Goal: Information Seeking & Learning: Learn about a topic

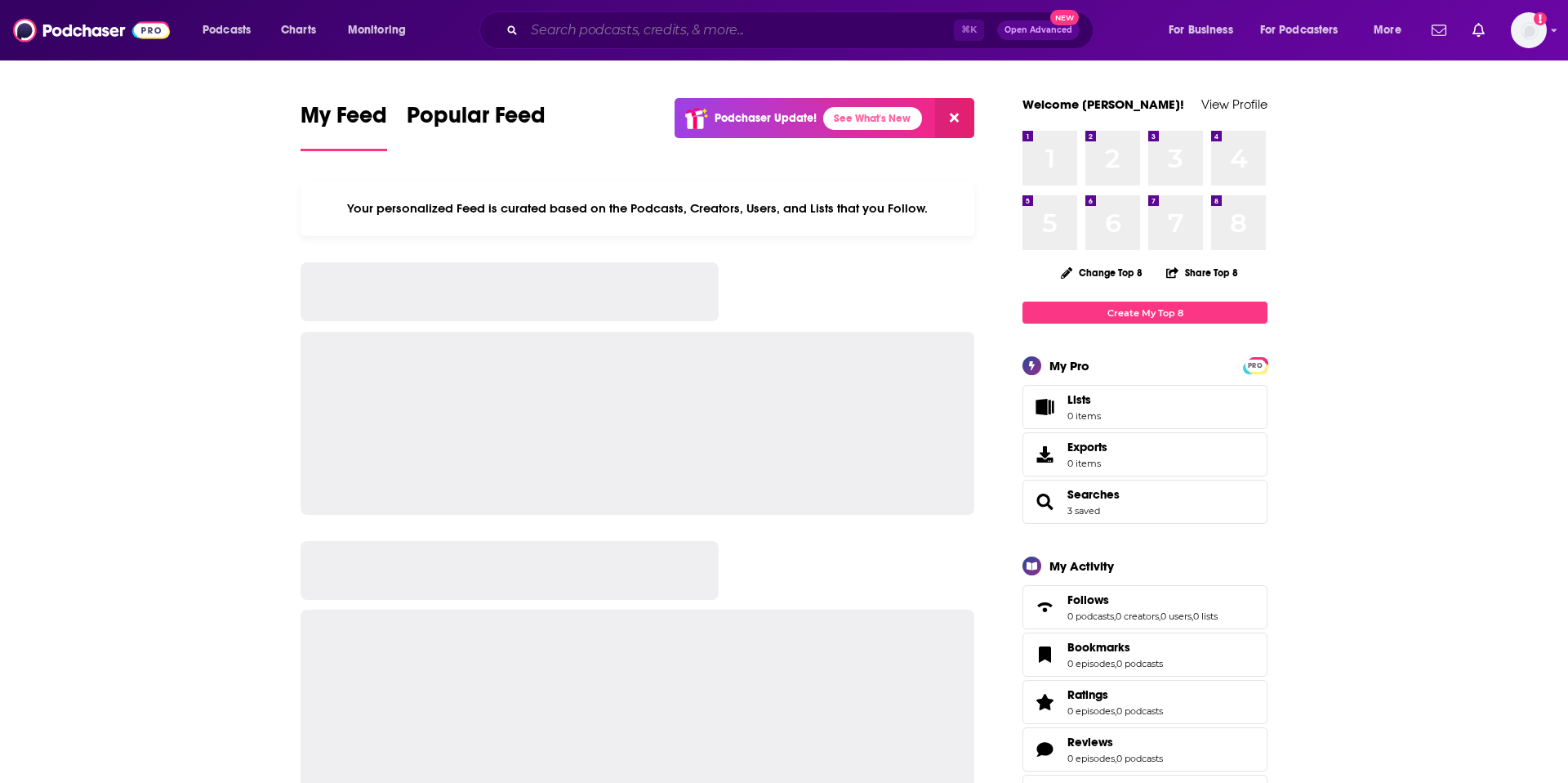
drag, startPoint x: 0, startPoint y: 0, endPoint x: 623, endPoint y: 31, distance: 623.8
click at [615, 30] on input "Search podcasts, credits, & more..." at bounding box center [738, 30] width 429 height 26
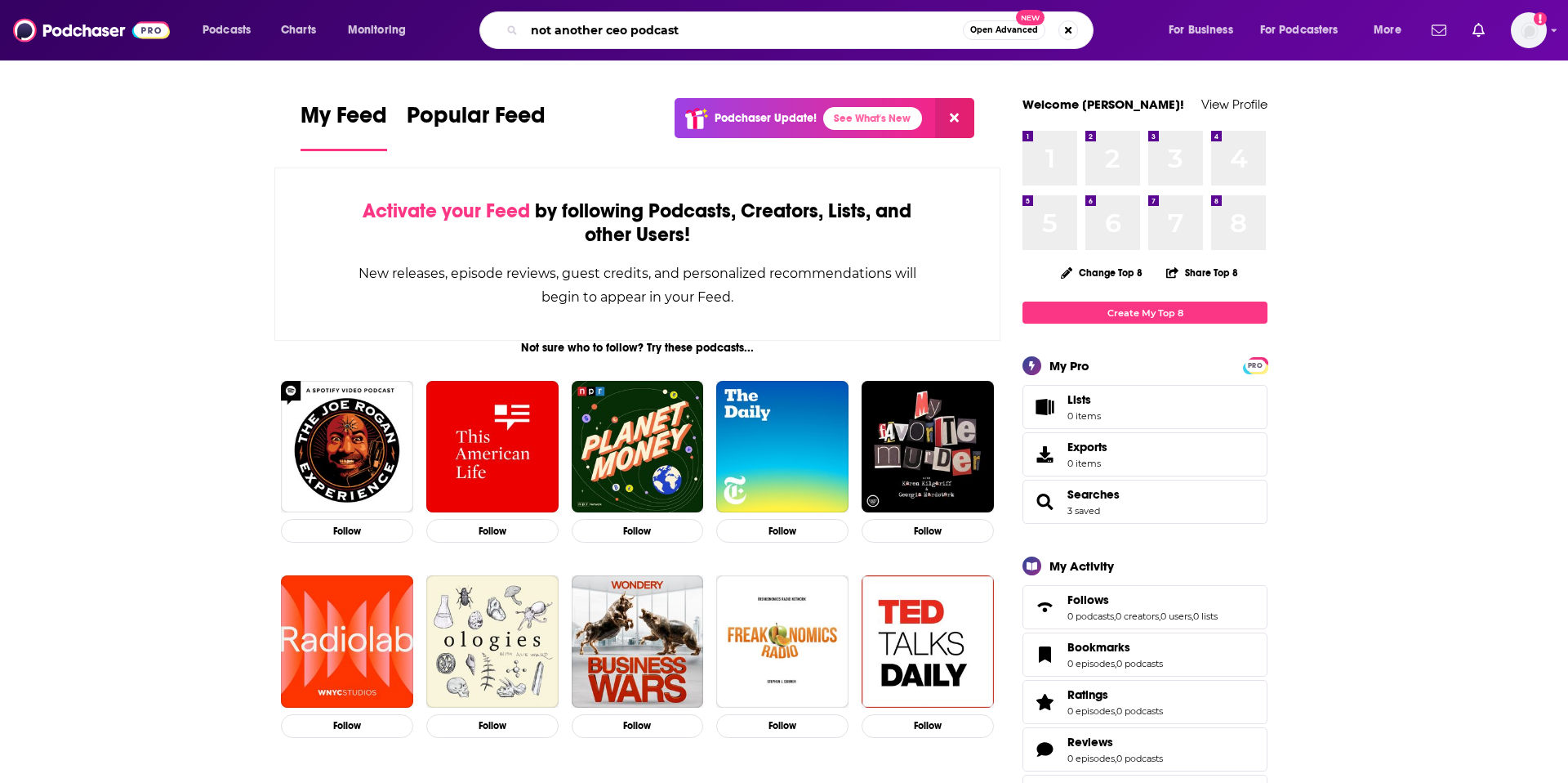
type input "not another ceo podcast"
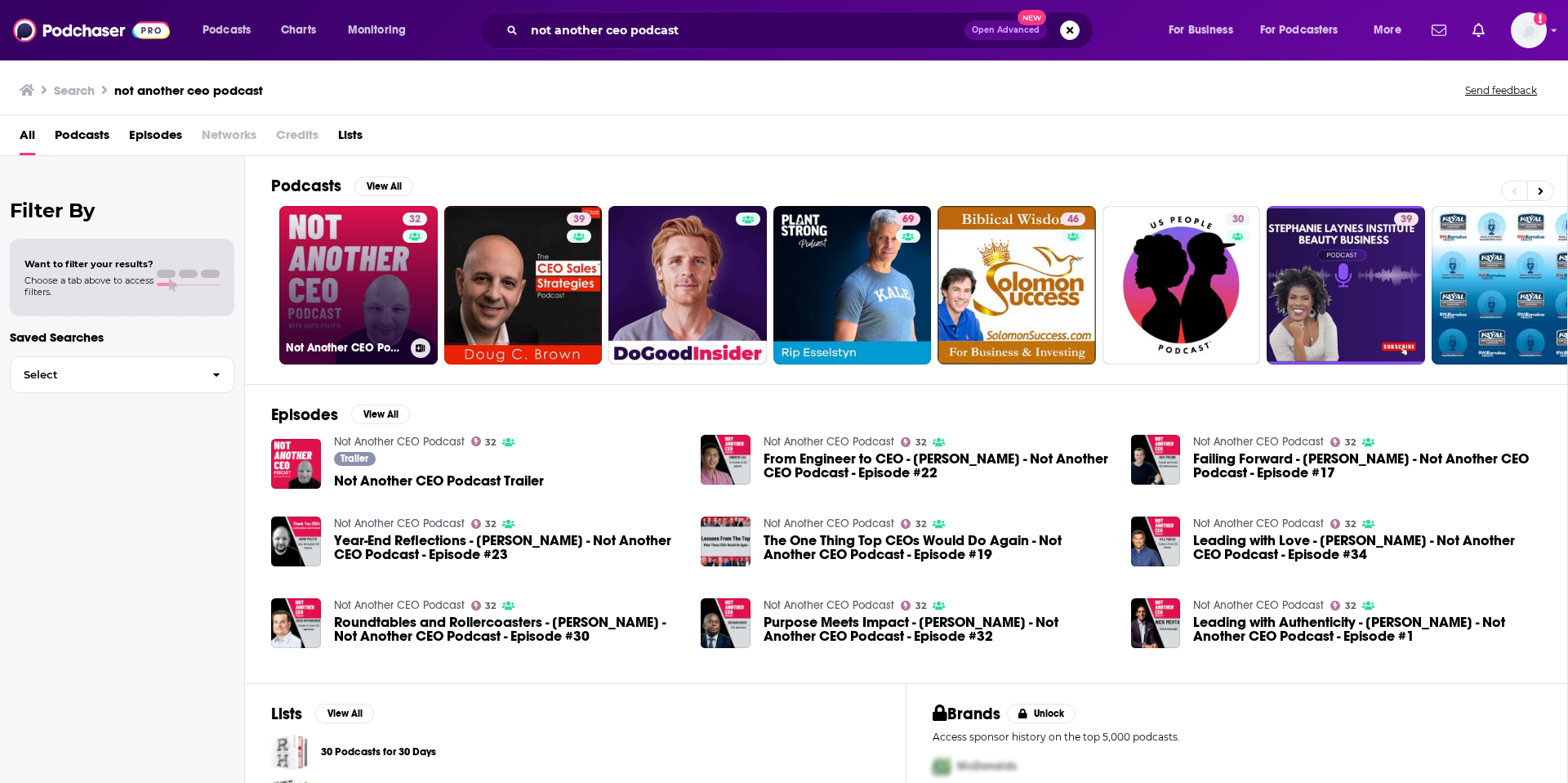
click at [361, 284] on link "32 Not Another CEO Podcast" at bounding box center [358, 284] width 158 height 159
